Goal: Task Accomplishment & Management: Use online tool/utility

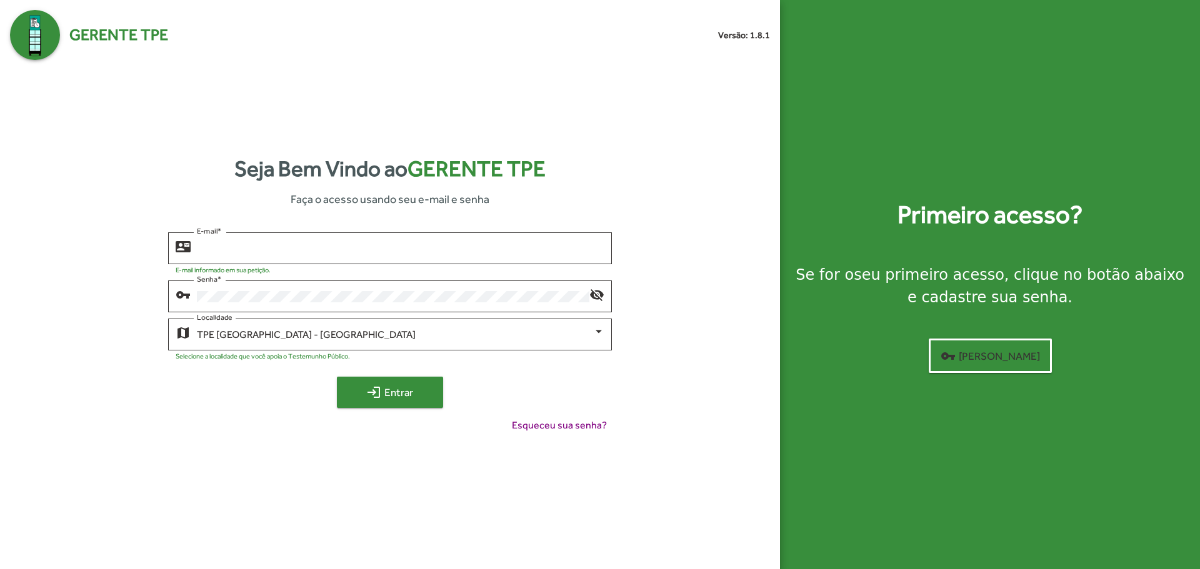
type input "**********"
click at [389, 394] on span "login Entrar" at bounding box center [390, 392] width 84 height 23
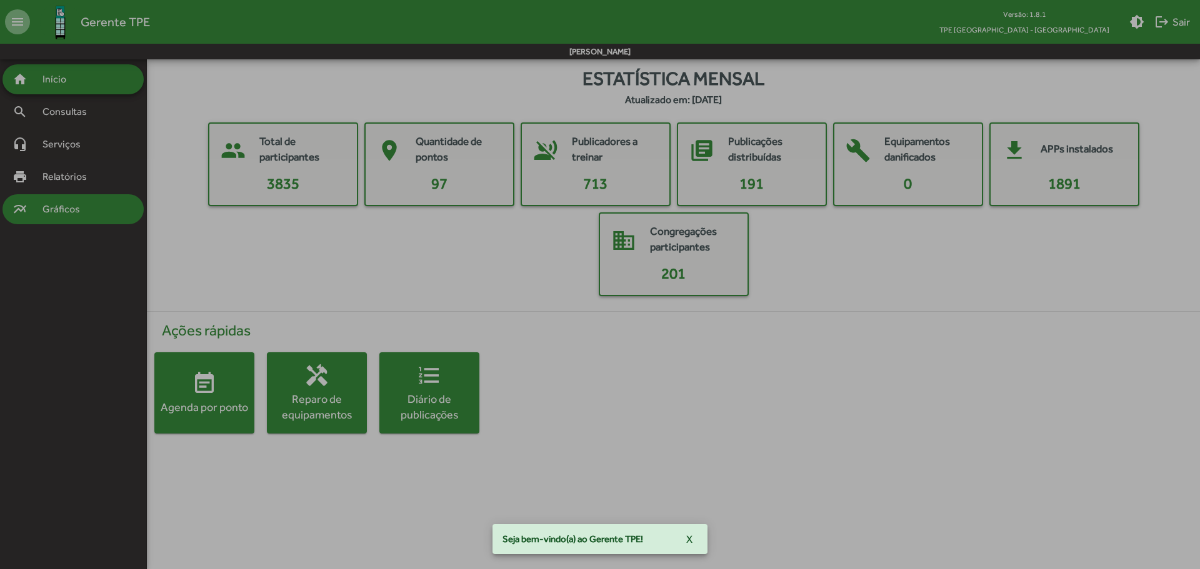
click at [49, 209] on body "menu Gerente TPE Versão: 1.8.1 TPE [GEOGRAPHIC_DATA] - Centro brightness_medium…" at bounding box center [600, 258] width 1200 height 399
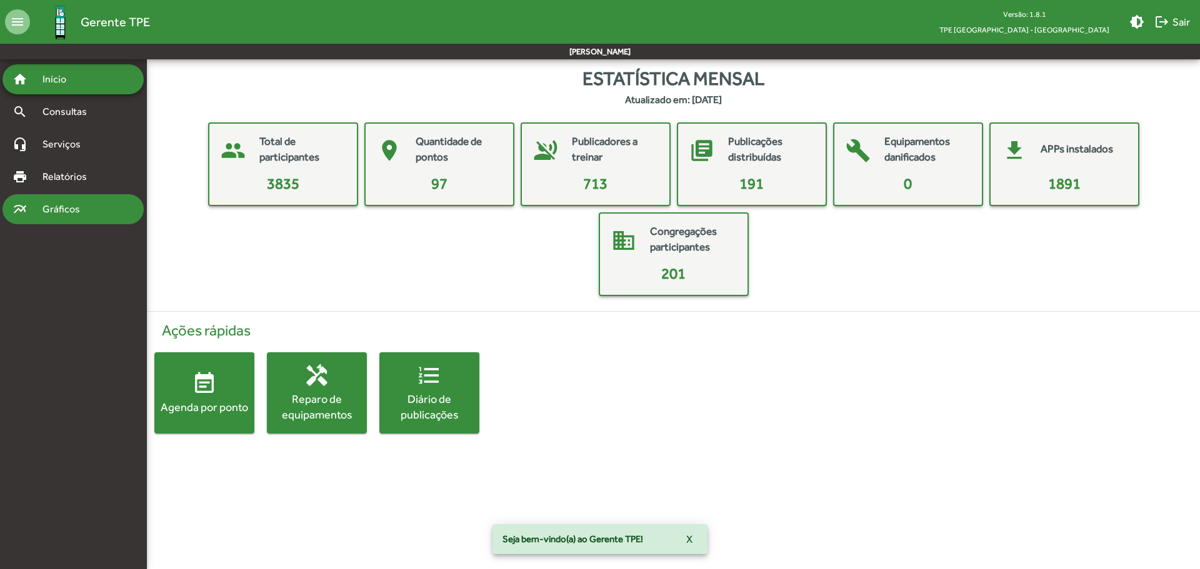
click at [51, 209] on span "Gráficos" at bounding box center [66, 209] width 62 height 15
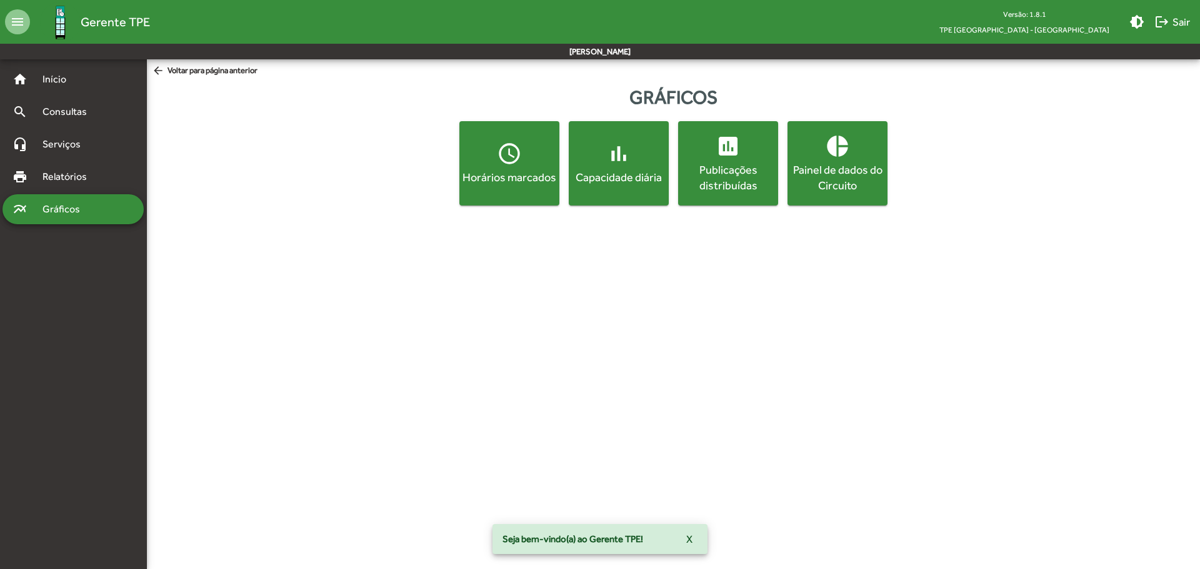
click at [533, 175] on div "Horários marcados" at bounding box center [509, 177] width 95 height 16
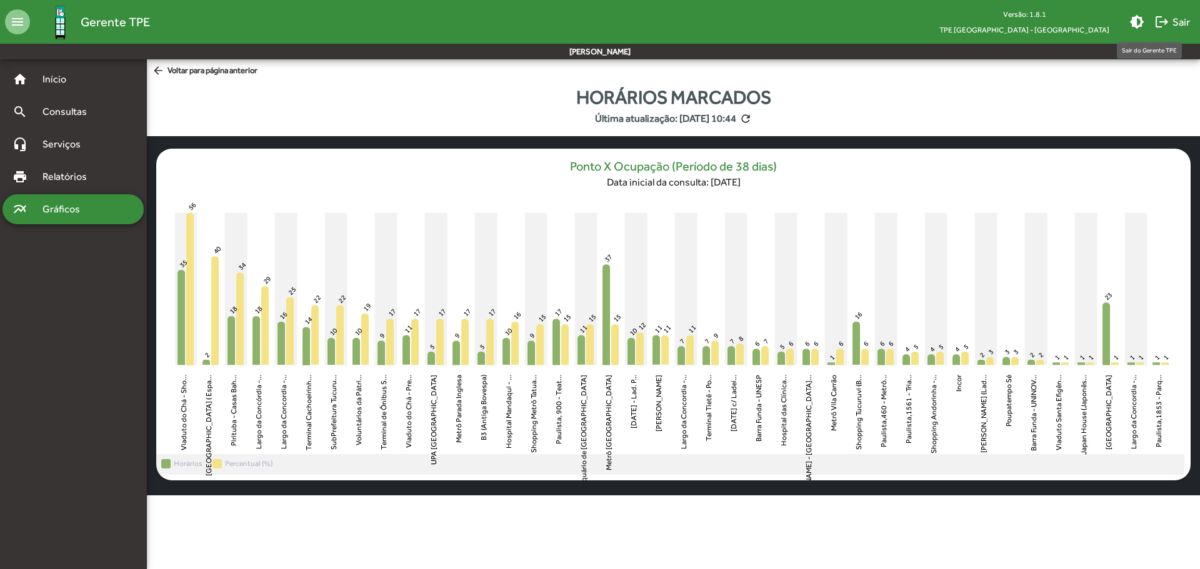
click at [1178, 26] on span "logout Sair" at bounding box center [1173, 22] width 36 height 23
